Goal: Task Accomplishment & Management: Complete application form

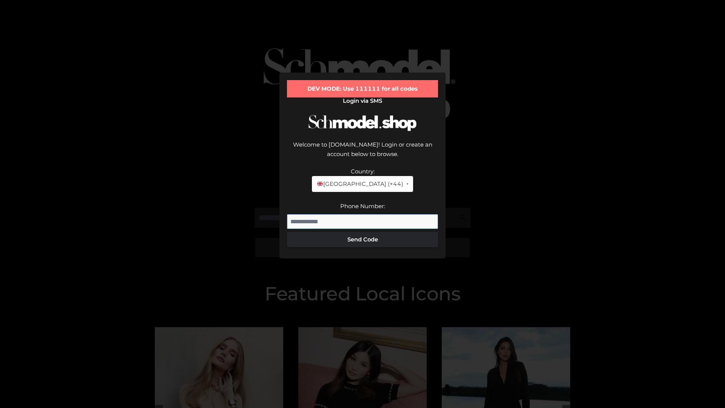
click at [362, 214] on input "Phone Number:" at bounding box center [362, 221] width 151 height 15
type input "**********"
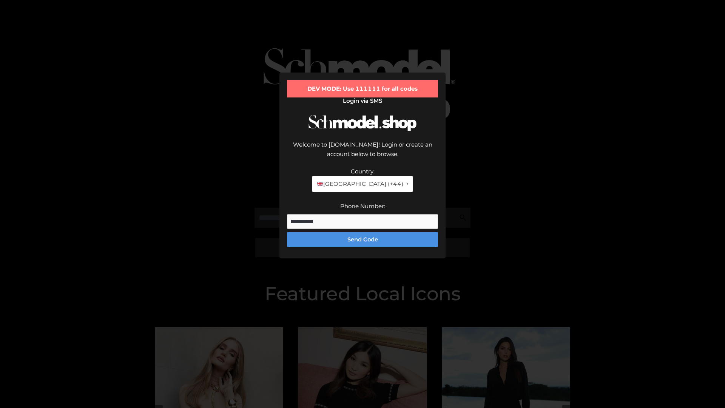
click at [362, 232] on button "Send Code" at bounding box center [362, 239] width 151 height 15
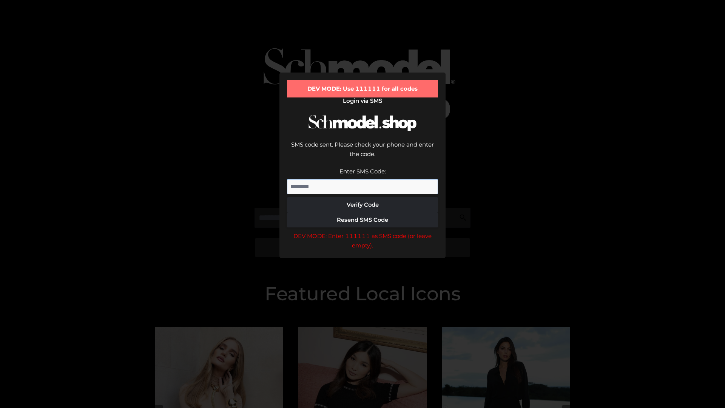
click at [362, 179] on input "Enter SMS Code:" at bounding box center [362, 186] width 151 height 15
type input "******"
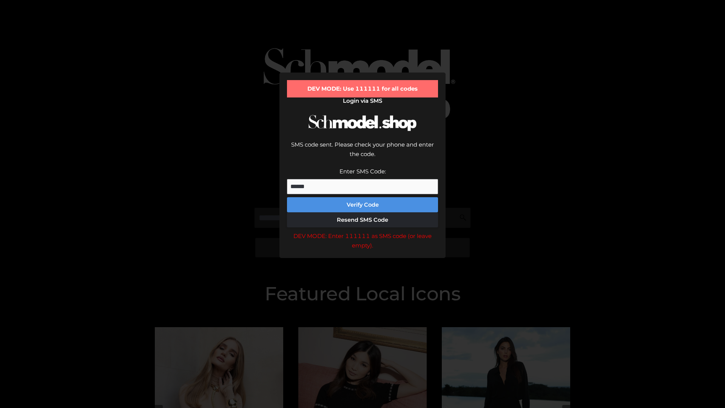
click at [362, 197] on button "Verify Code" at bounding box center [362, 204] width 151 height 15
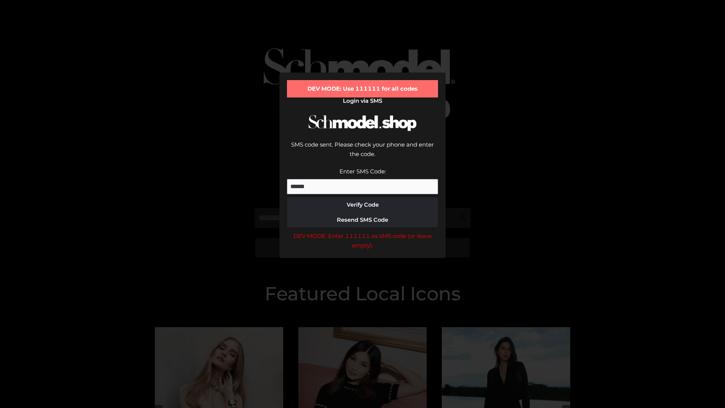
click at [362, 231] on div "DEV MODE: Enter 111111 as SMS code (or leave empty)." at bounding box center [362, 240] width 151 height 19
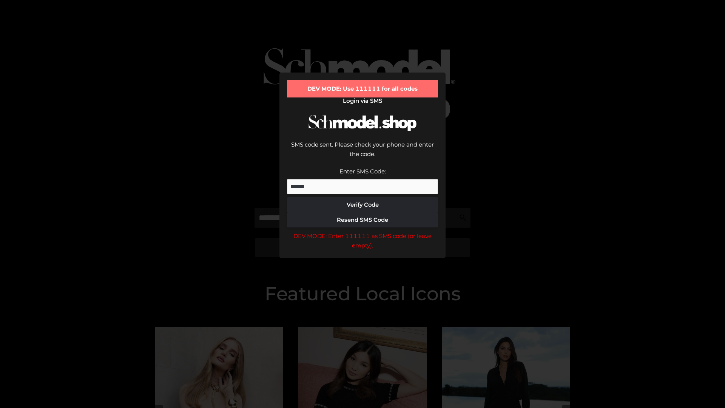
click at [362, 231] on div "DEV MODE: Enter 111111 as SMS code (or leave empty)." at bounding box center [362, 240] width 151 height 19
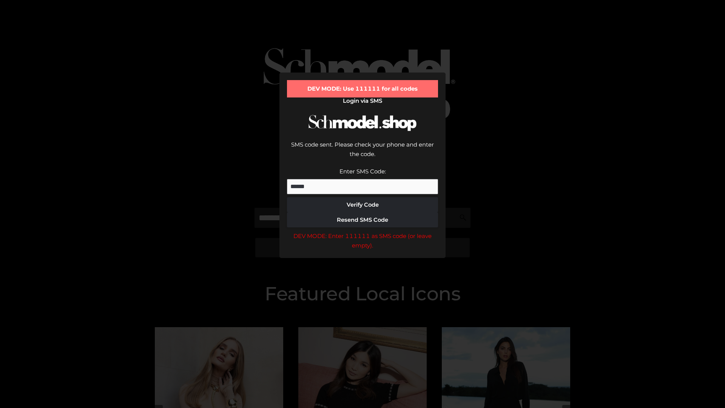
click at [362, 231] on div "DEV MODE: Enter 111111 as SMS code (or leave empty)." at bounding box center [362, 240] width 151 height 19
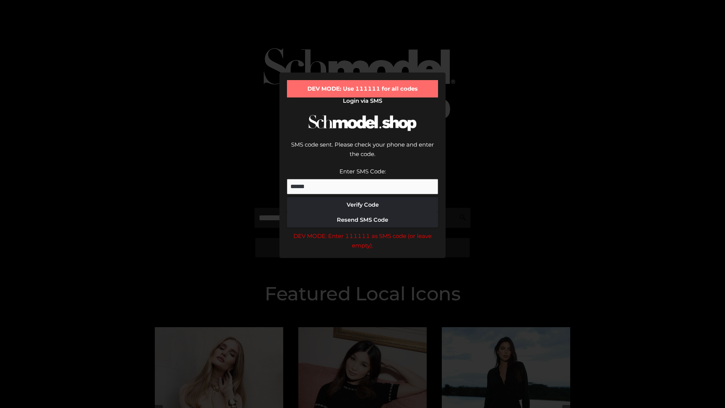
click at [362, 231] on div "DEV MODE: Enter 111111 as SMS code (or leave empty)." at bounding box center [362, 240] width 151 height 19
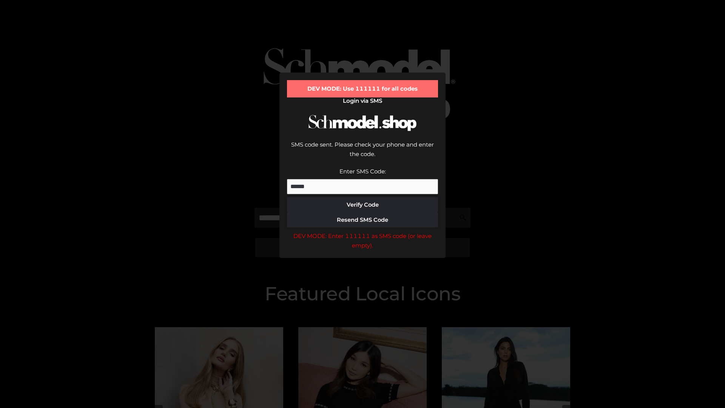
click at [362, 231] on div "DEV MODE: Enter 111111 as SMS code (or leave empty)." at bounding box center [362, 240] width 151 height 19
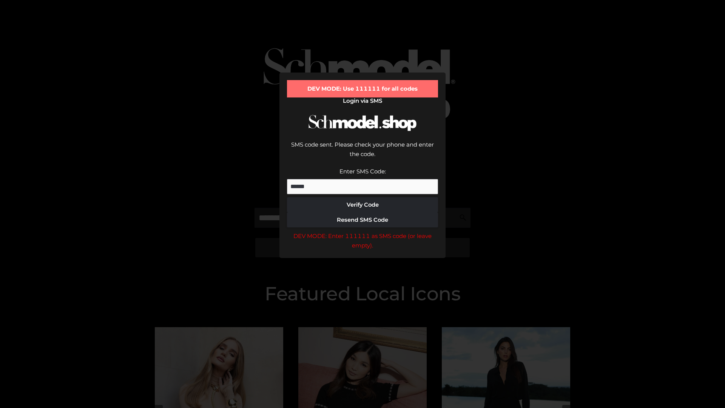
click at [362, 231] on div "DEV MODE: Enter 111111 as SMS code (or leave empty)." at bounding box center [362, 240] width 151 height 19
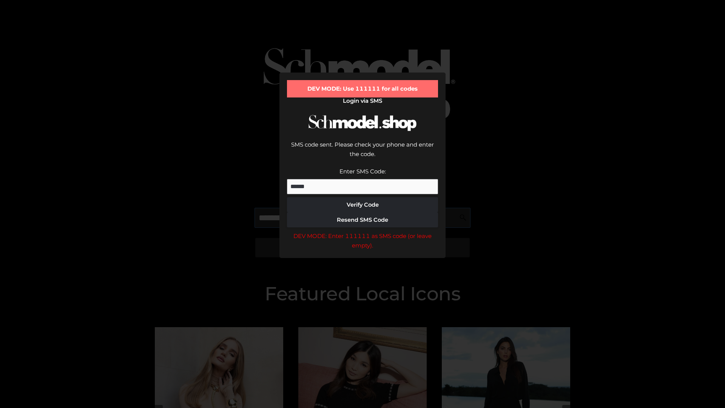
scroll to position [0, 39]
click at [362, 231] on div "DEV MODE: Enter 111111 as SMS code (or leave empty)." at bounding box center [362, 240] width 151 height 19
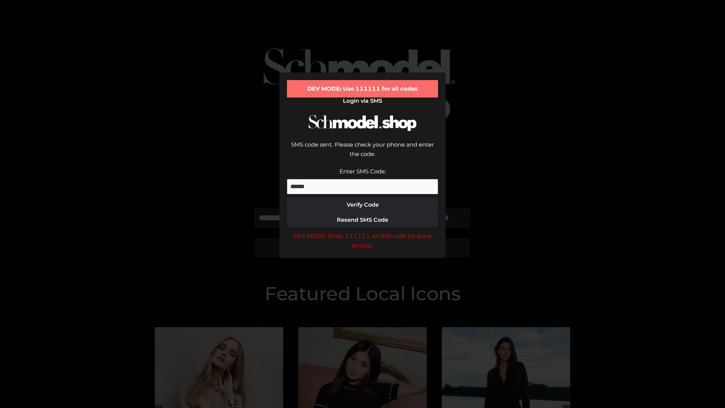
click at [362, 231] on div "DEV MODE: Enter 111111 as SMS code (or leave empty)." at bounding box center [362, 240] width 151 height 19
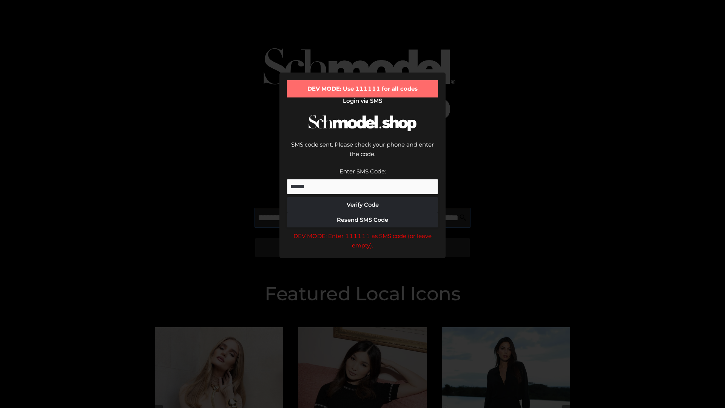
scroll to position [0, 82]
click at [362, 231] on div "DEV MODE: Enter 111111 as SMS code (or leave empty)." at bounding box center [362, 240] width 151 height 19
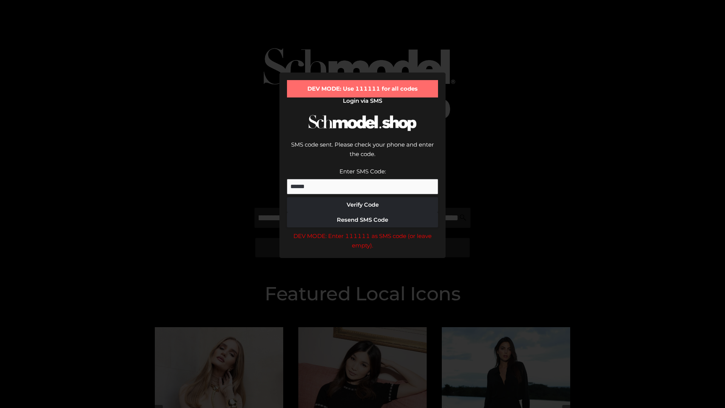
click at [362, 231] on div "DEV MODE: Enter 111111 as SMS code (or leave empty)." at bounding box center [362, 240] width 151 height 19
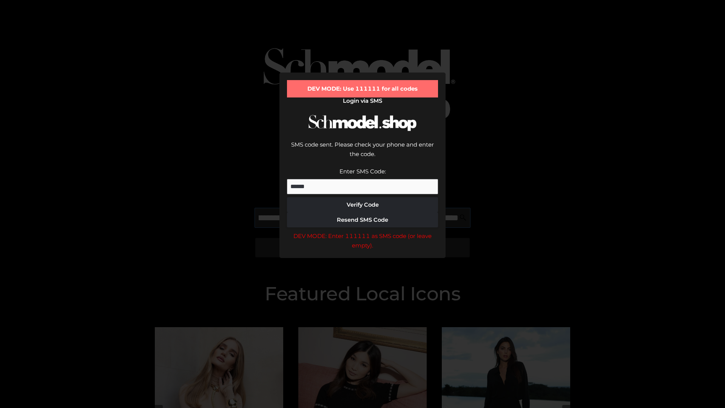
scroll to position [0, 128]
click at [362, 231] on div "DEV MODE: Enter 111111 as SMS code (or leave empty)." at bounding box center [362, 240] width 151 height 19
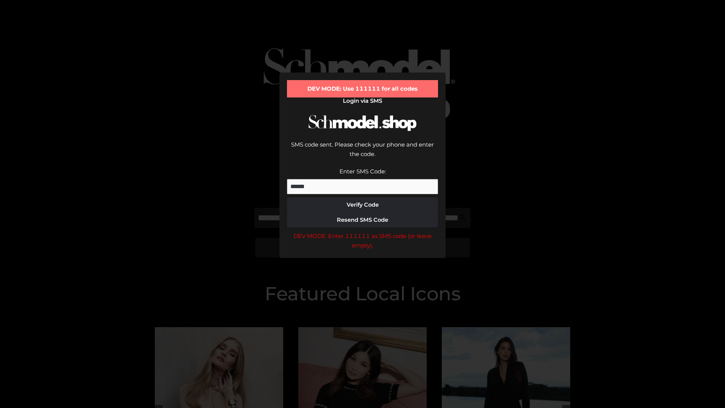
click at [362, 231] on div "DEV MODE: Enter 111111 as SMS code (or leave empty)." at bounding box center [362, 240] width 151 height 19
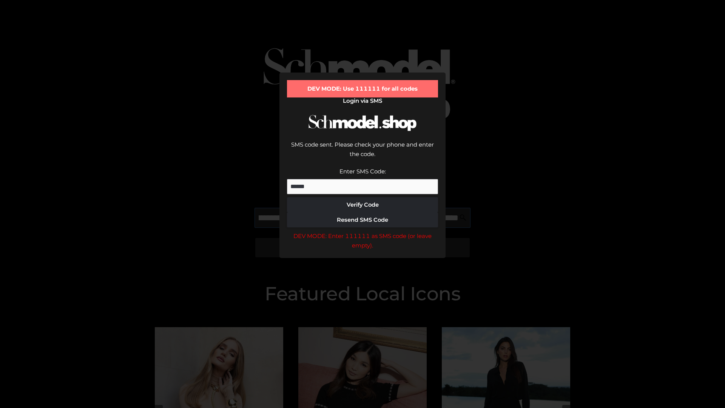
scroll to position [0, 176]
click at [362, 231] on div "DEV MODE: Enter 111111 as SMS code (or leave empty)." at bounding box center [362, 240] width 151 height 19
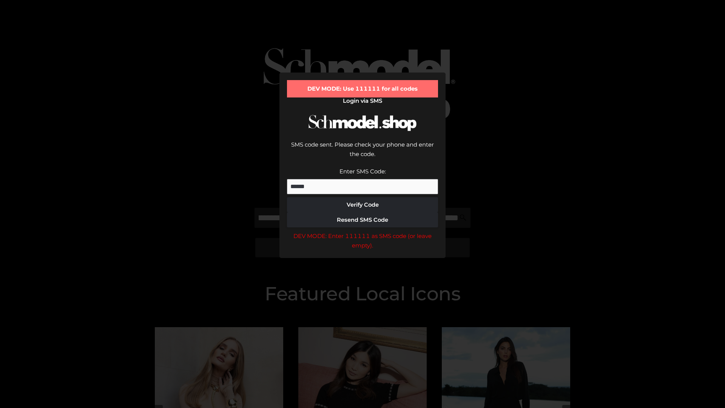
click at [362, 231] on div "DEV MODE: Enter 111111 as SMS code (or leave empty)." at bounding box center [362, 240] width 151 height 19
type input "**********"
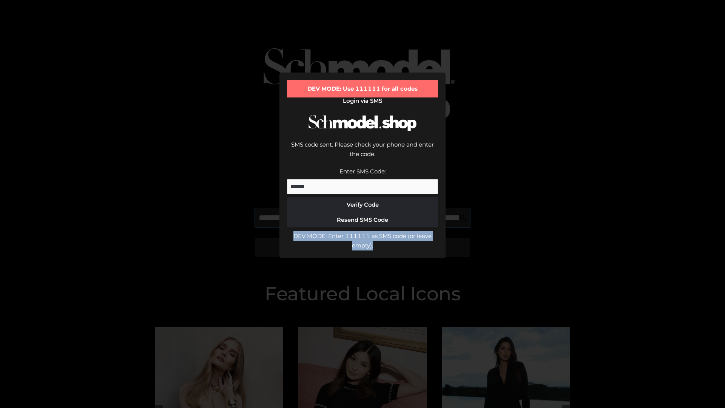
scroll to position [0, 208]
